Goal: Task Accomplishment & Management: Manage account settings

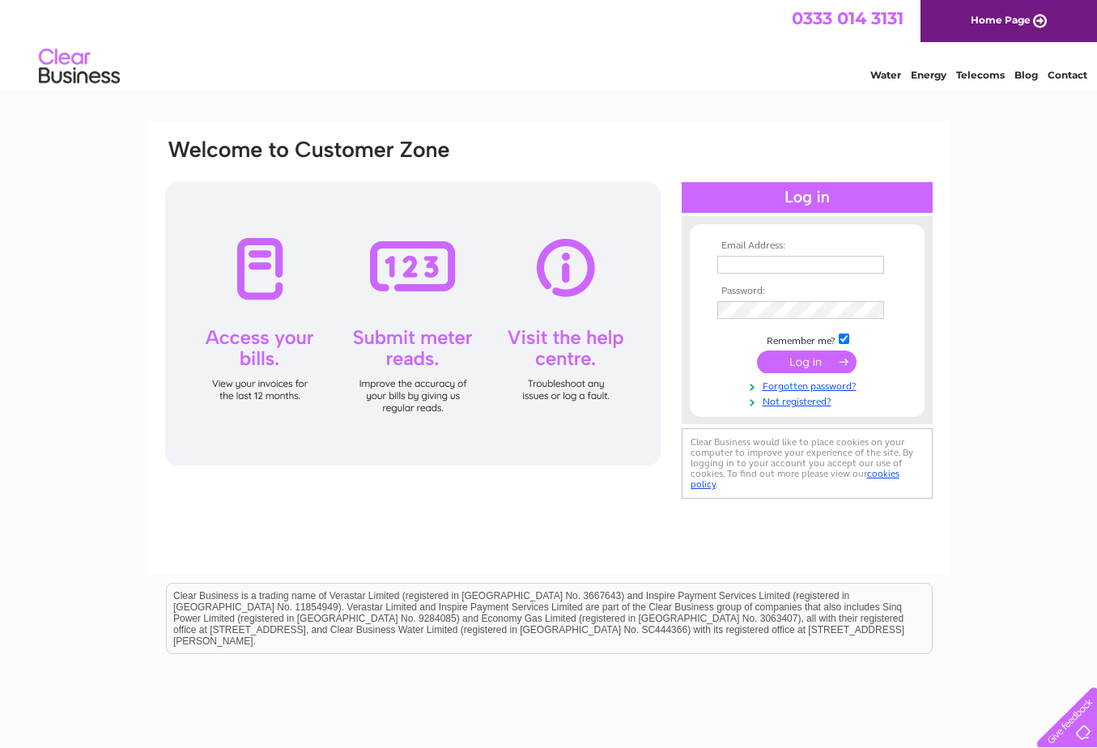
type input "keith@kitchensandfitting.co.uk"
click at [824, 365] on input "submit" at bounding box center [807, 362] width 100 height 23
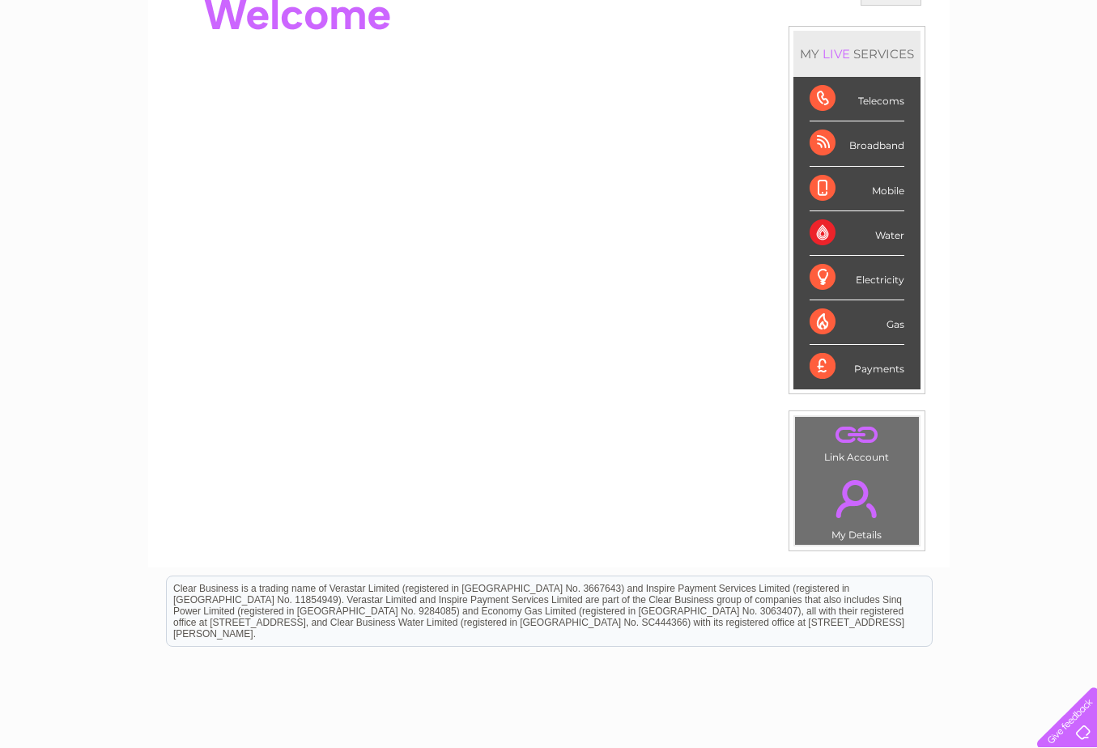
scroll to position [243, 0]
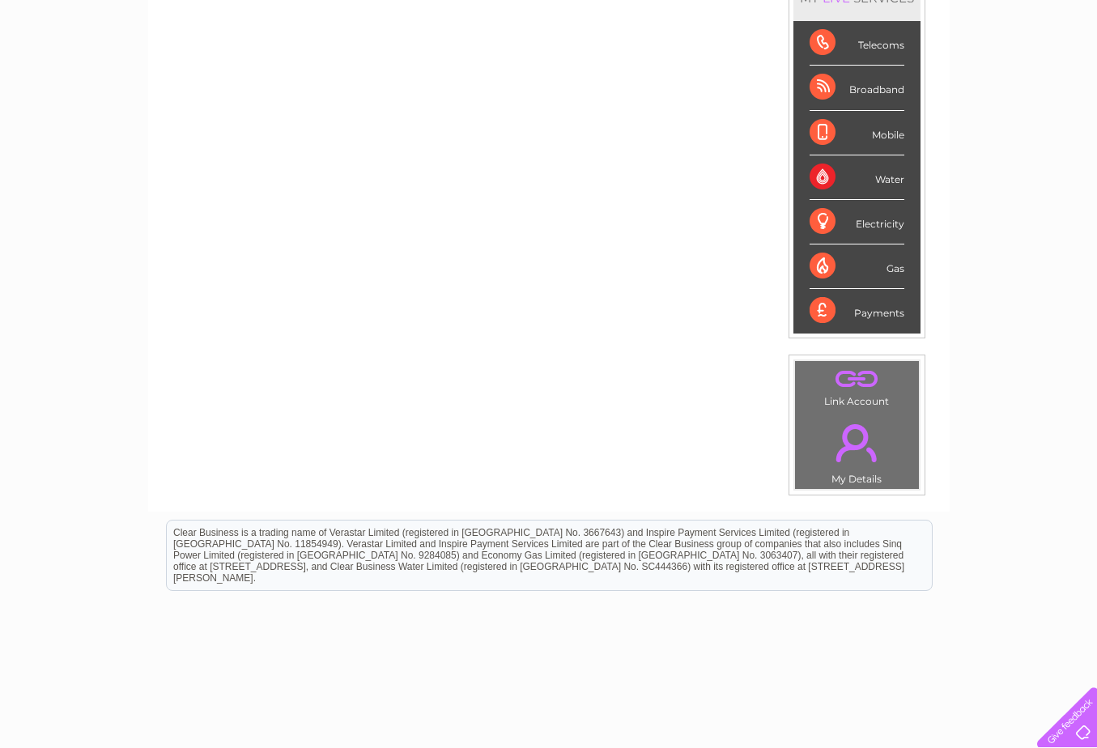
click at [842, 453] on link "." at bounding box center [857, 443] width 116 height 57
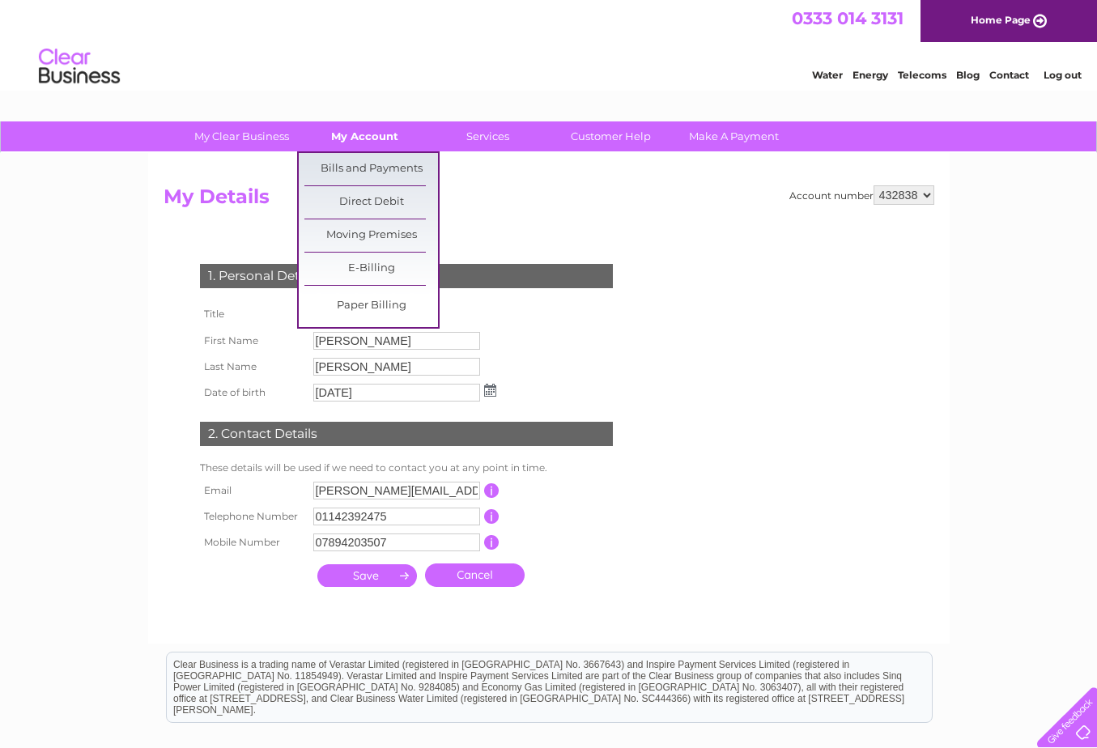
click at [357, 142] on link "My Account" at bounding box center [365, 136] width 134 height 30
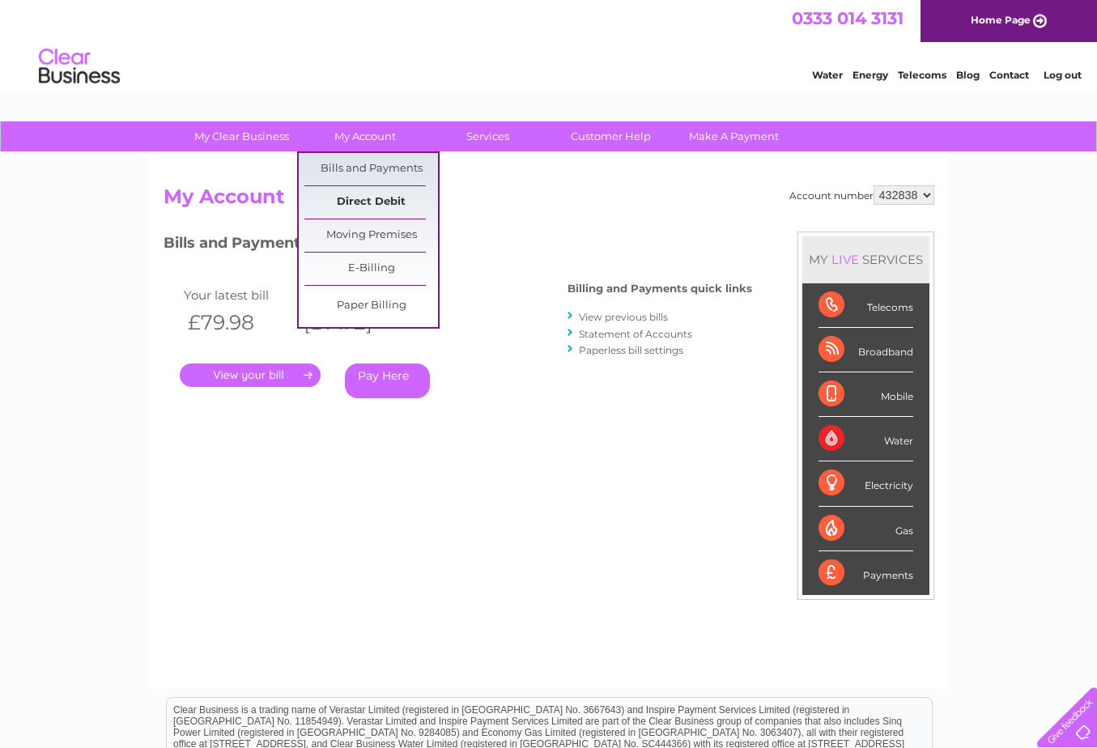
click at [372, 201] on link "Direct Debit" at bounding box center [371, 202] width 134 height 32
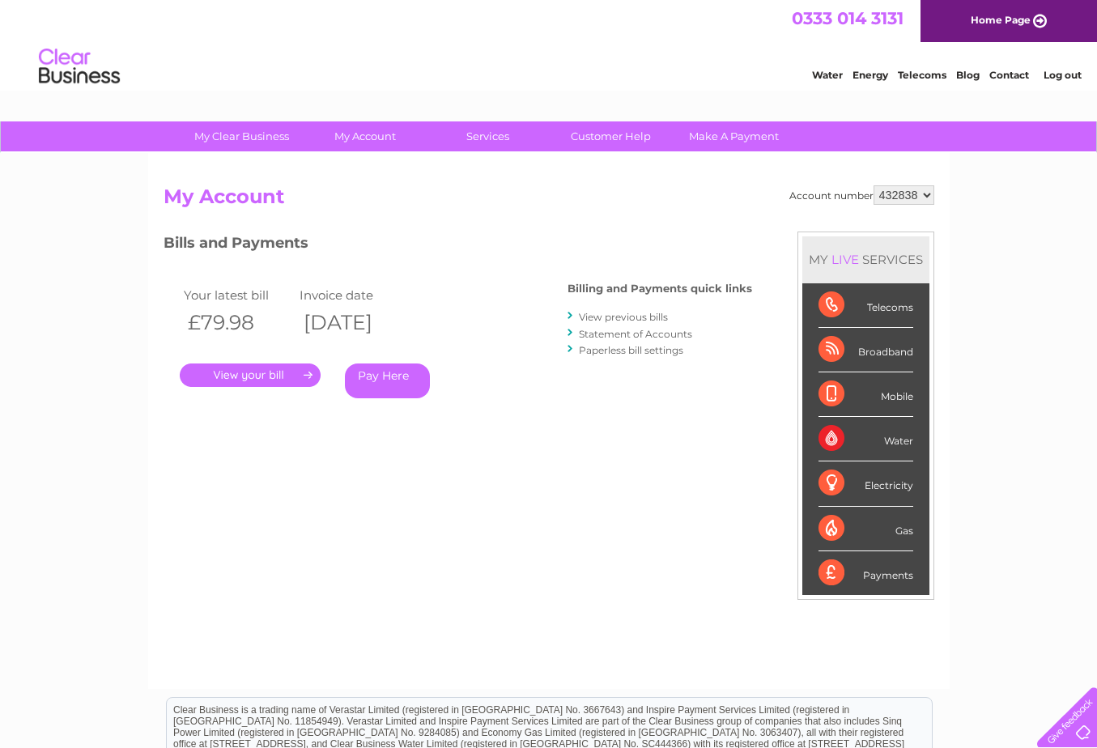
click at [591, 336] on link "Statement of Accounts" at bounding box center [635, 334] width 113 height 12
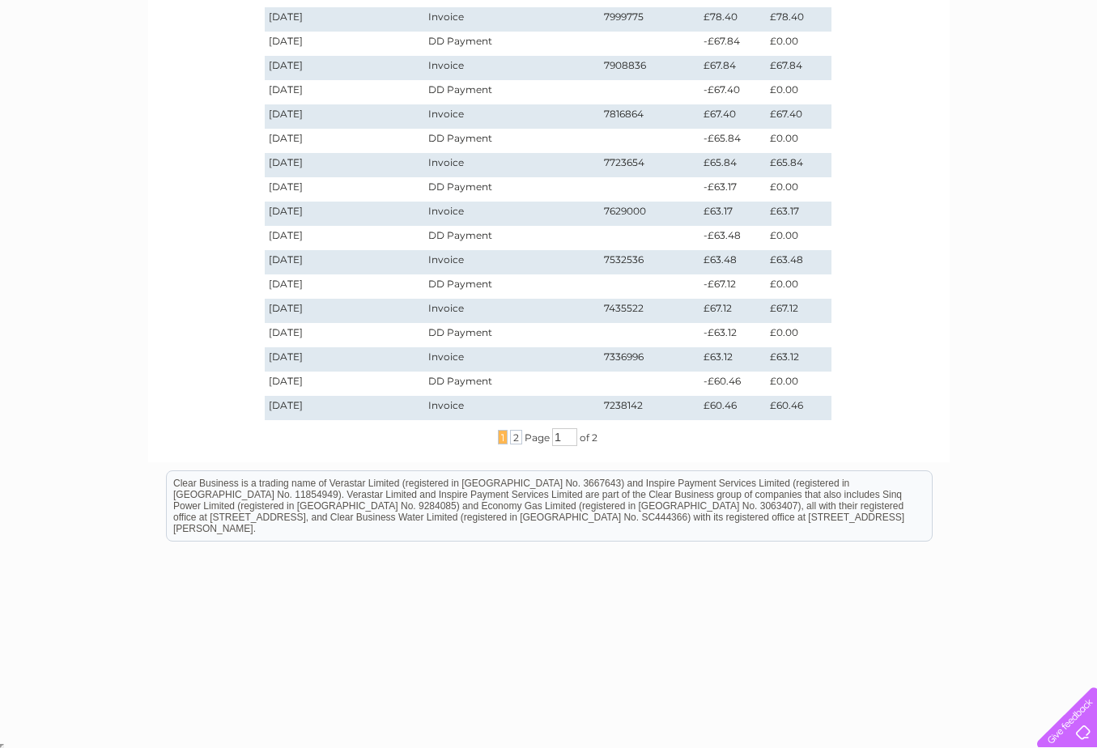
scroll to position [364, 0]
click at [513, 436] on span "2" at bounding box center [516, 435] width 12 height 15
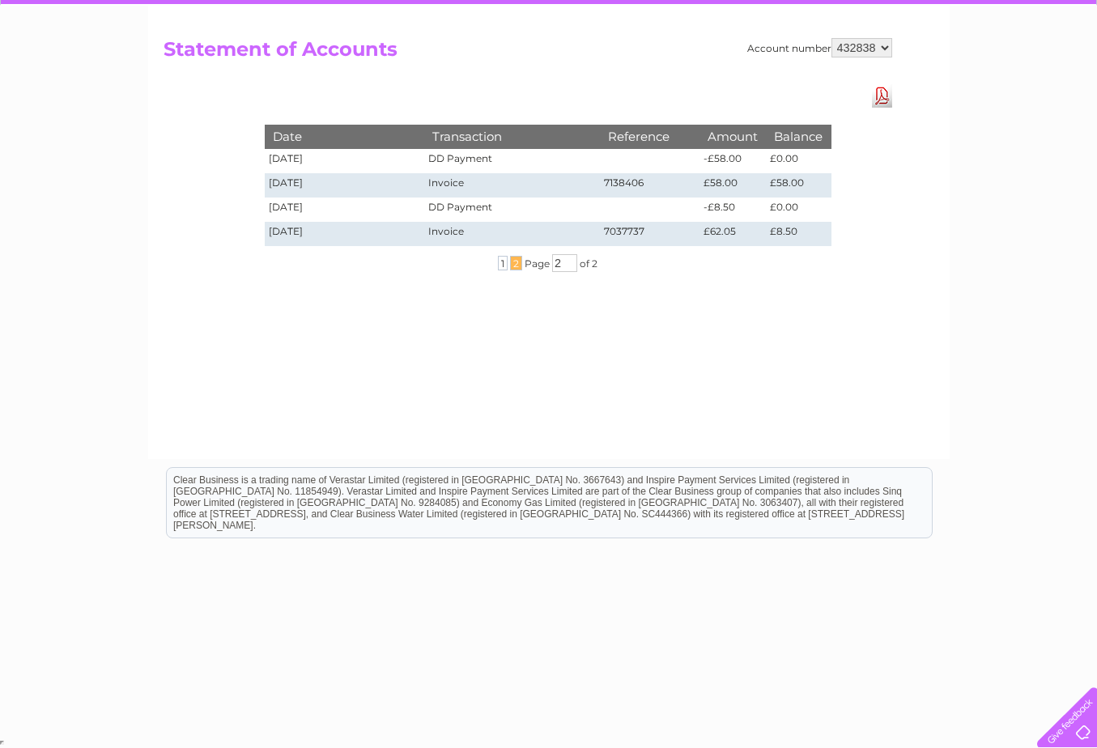
click at [982, 227] on div "My Clear Business Login Details My Details My Preferences Link Account My Accou…" at bounding box center [548, 355] width 1097 height 762
click at [883, 96] on link "Download Pdf" at bounding box center [882, 95] width 20 height 23
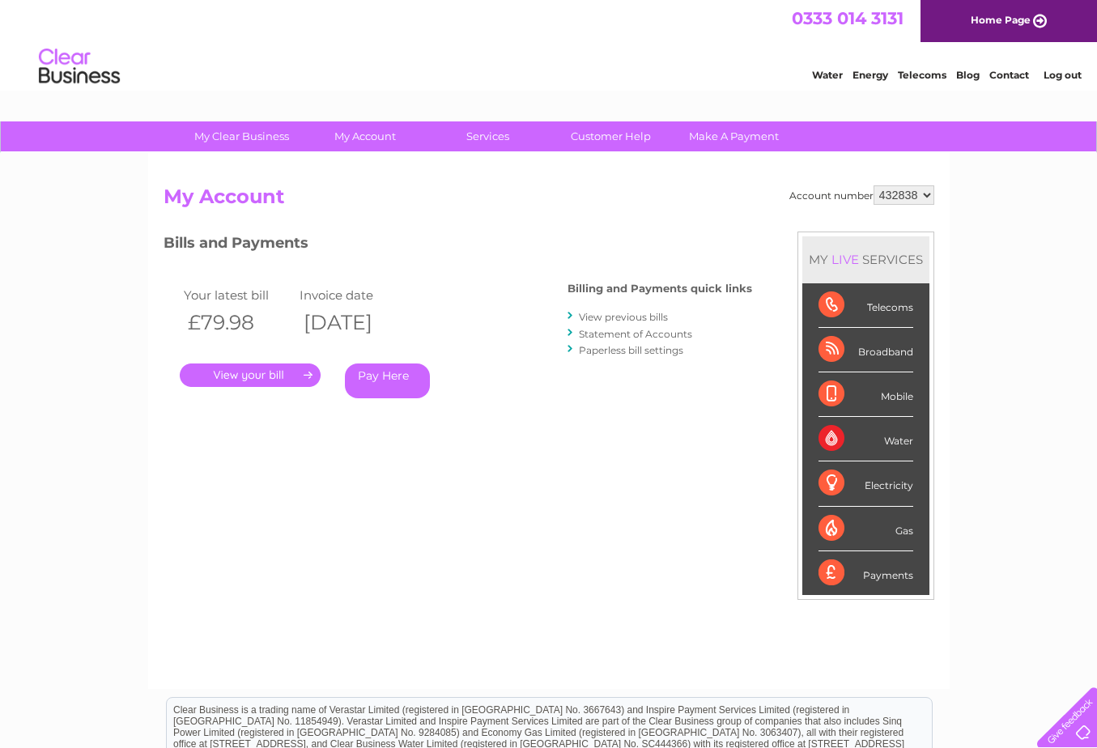
click at [623, 333] on link "Statement of Accounts" at bounding box center [635, 334] width 113 height 12
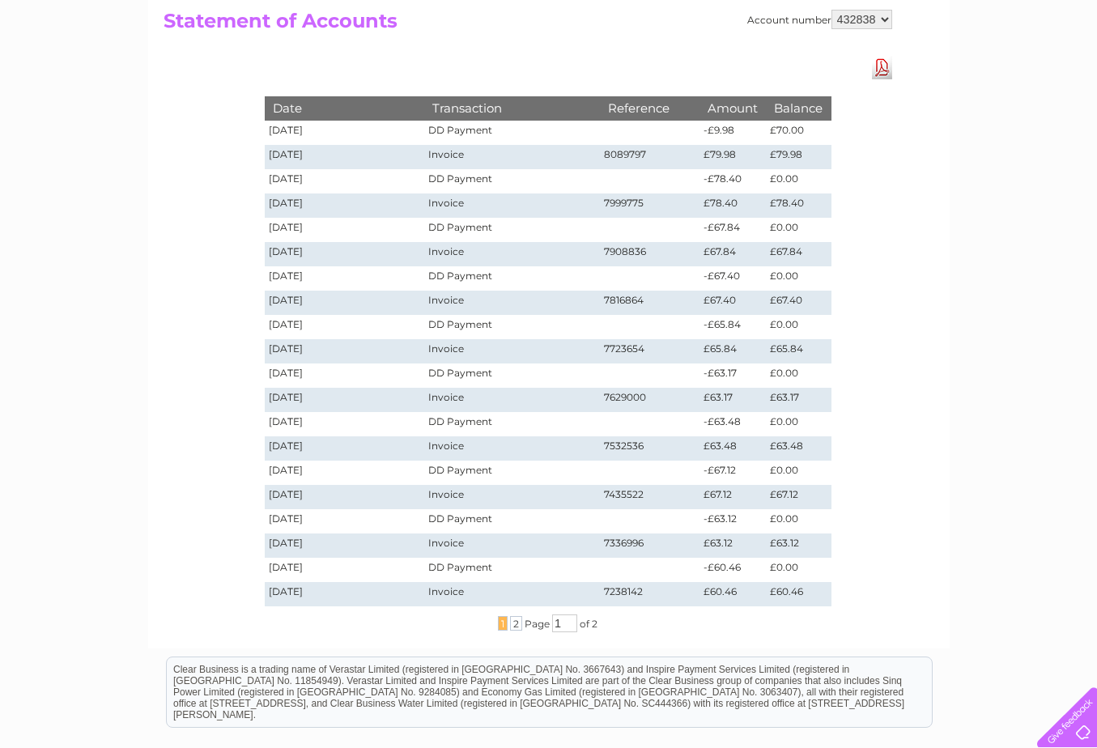
scroll to position [162, 0]
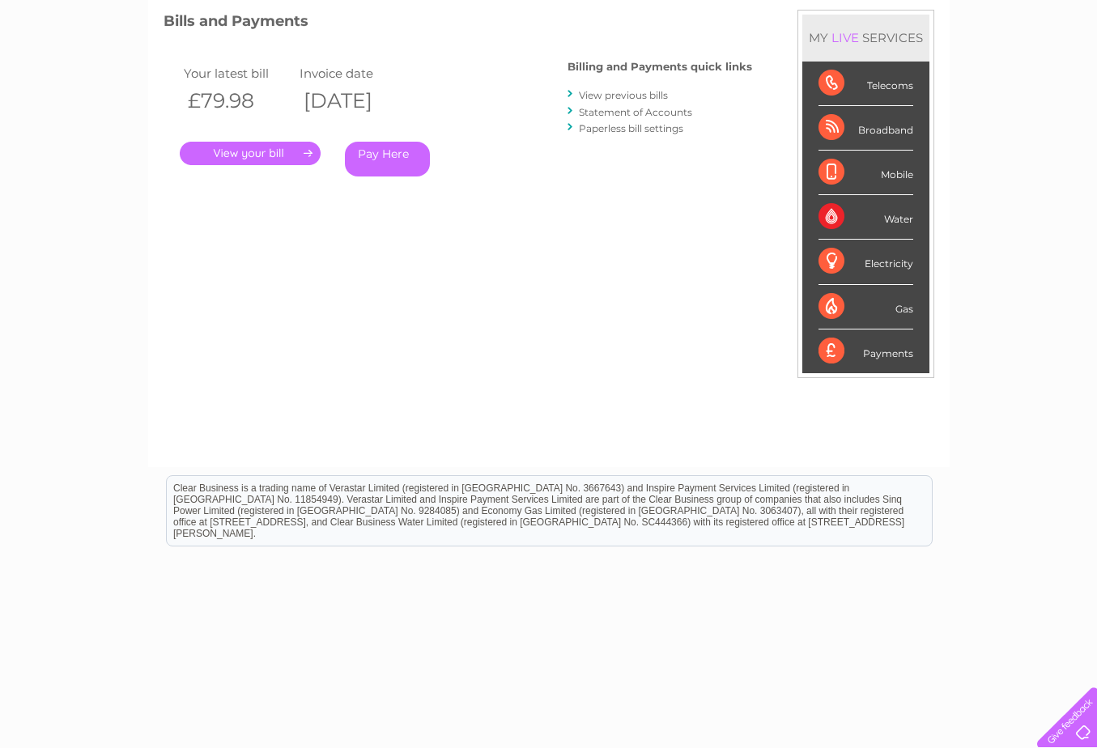
scroll to position [230, 0]
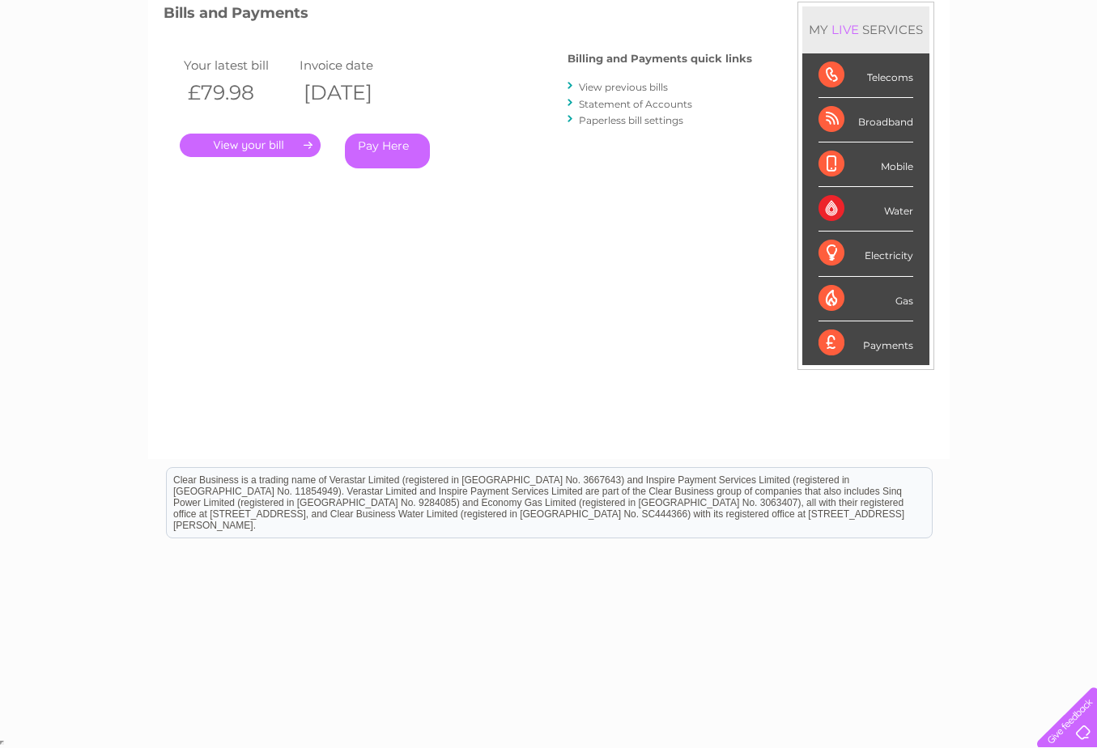
click at [862, 346] on div "Payments" at bounding box center [866, 343] width 95 height 44
click at [875, 347] on div "Payments" at bounding box center [866, 343] width 95 height 44
click at [842, 341] on div "Payments" at bounding box center [866, 343] width 95 height 44
click at [832, 113] on div "Broadband" at bounding box center [866, 120] width 95 height 45
click at [875, 121] on div "Broadband" at bounding box center [866, 120] width 95 height 45
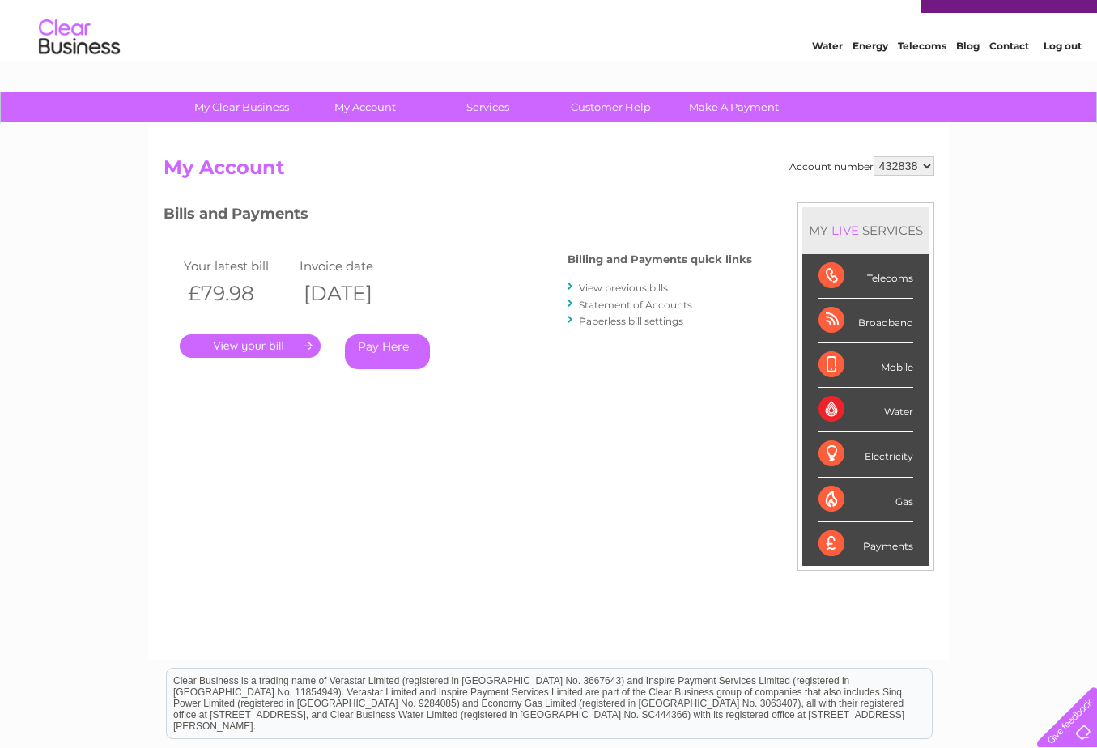
scroll to position [0, 0]
